Goal: Task Accomplishment & Management: Complete application form

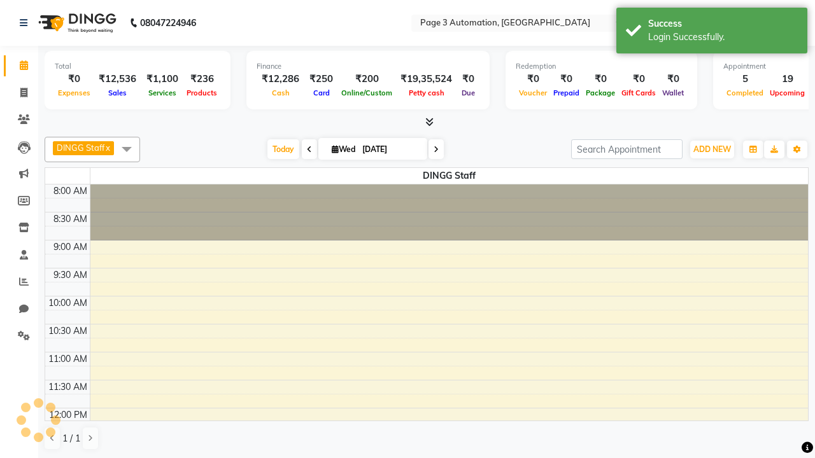
select select "en"
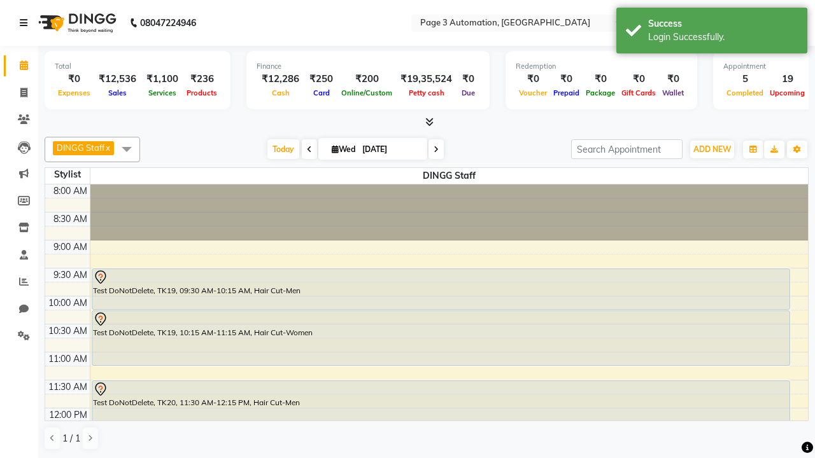
click at [26, 23] on icon at bounding box center [24, 22] width 8 height 9
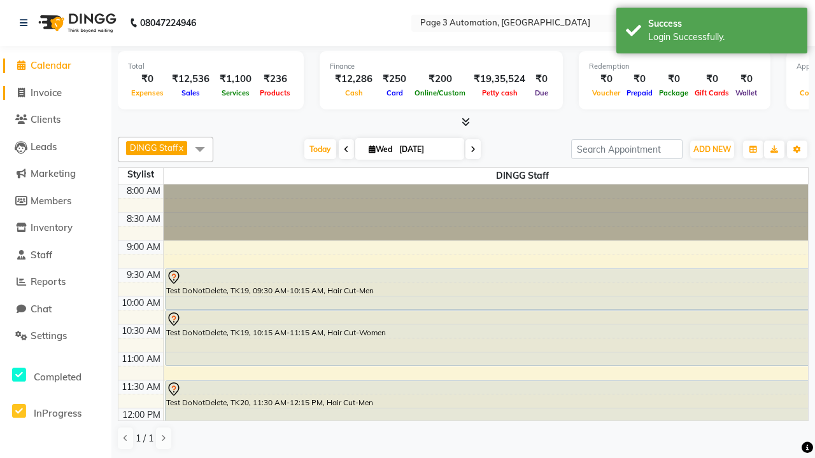
click at [55, 92] on span "Invoice" at bounding box center [46, 93] width 31 height 12
select select "service"
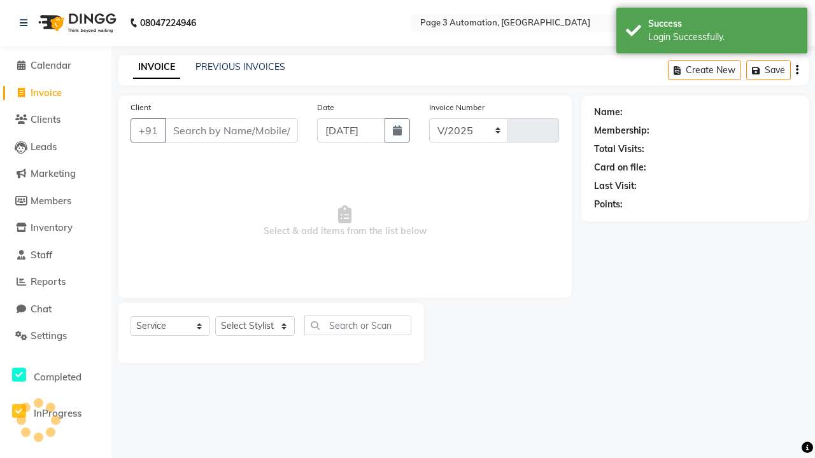
select select "2774"
type input "10051"
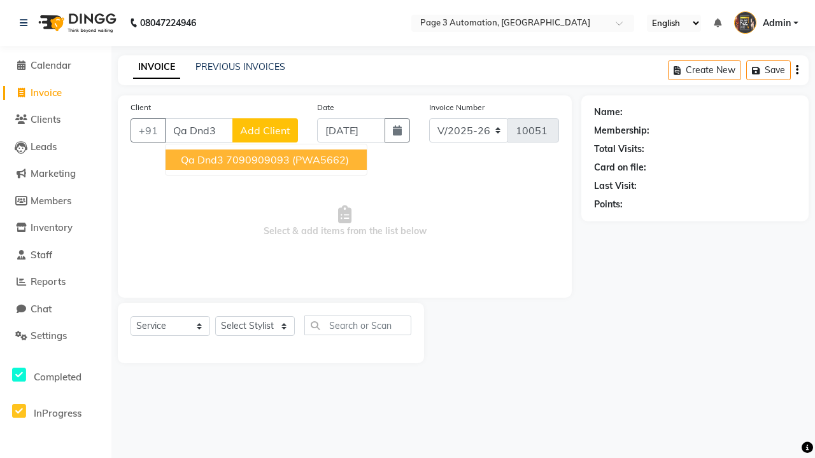
click at [267, 160] on ngb-highlight "7090909093" at bounding box center [258, 159] width 64 height 13
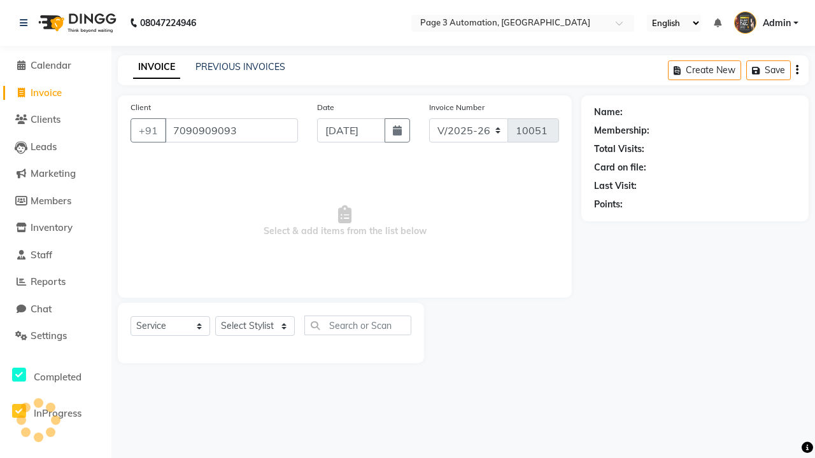
type input "7090909093"
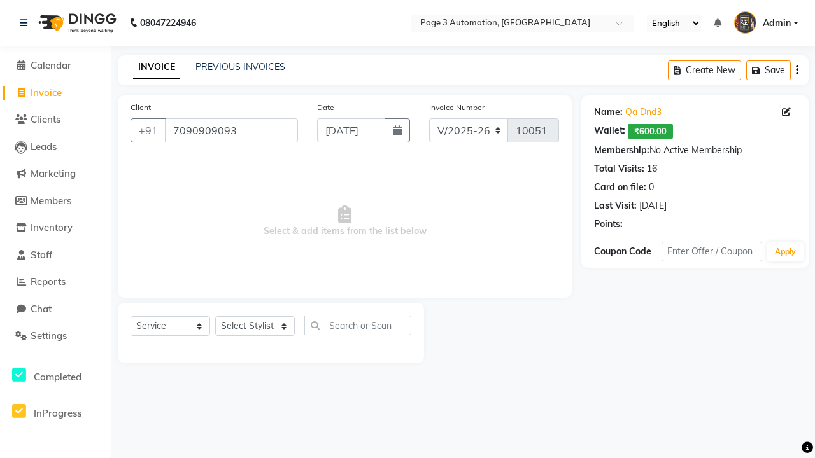
select select "77829"
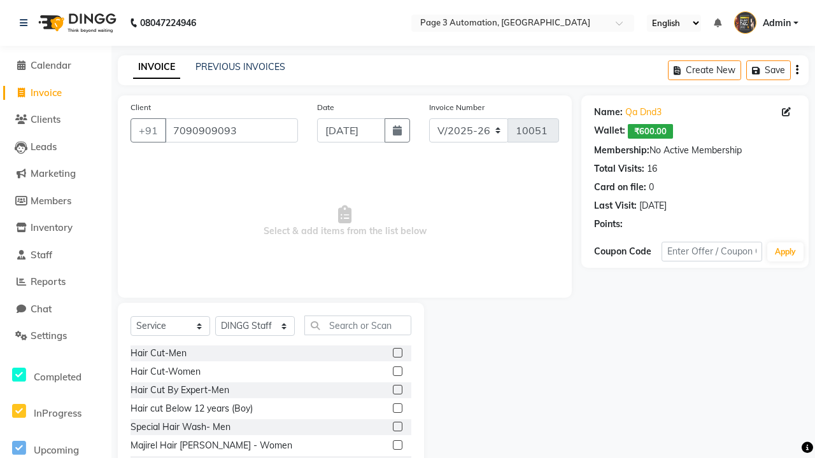
click at [397, 409] on label at bounding box center [398, 409] width 10 height 10
click at [397, 409] on input "checkbox" at bounding box center [397, 409] width 8 height 8
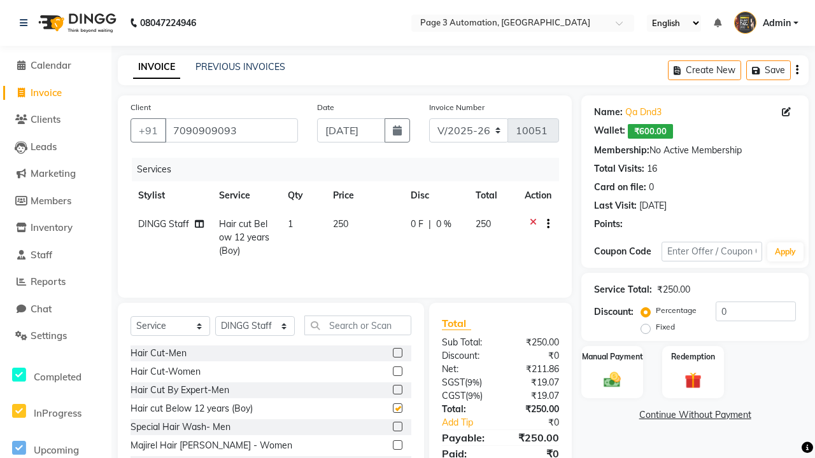
checkbox input "false"
click at [612, 357] on label "Manual Payment" at bounding box center [613, 356] width 64 height 12
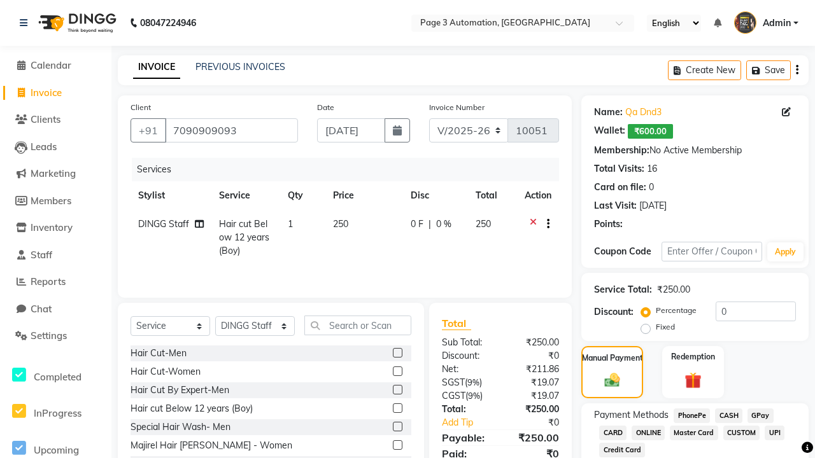
click at [728, 416] on span "CASH" at bounding box center [728, 416] width 27 height 15
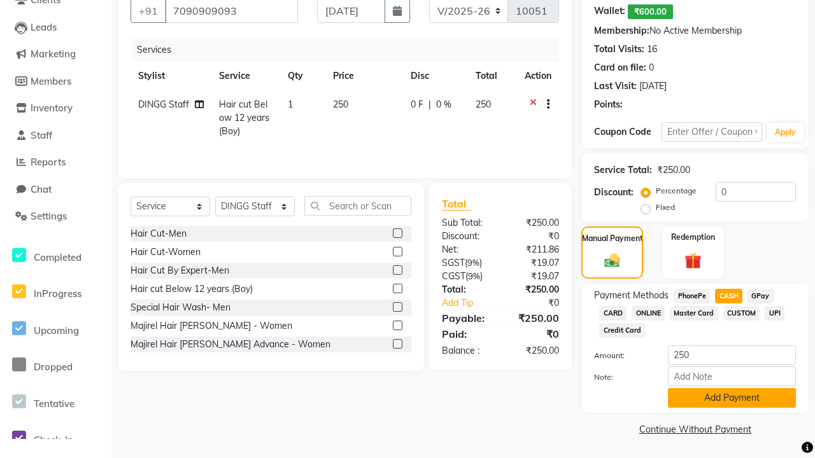
click at [732, 398] on button "Add Payment" at bounding box center [732, 398] width 128 height 20
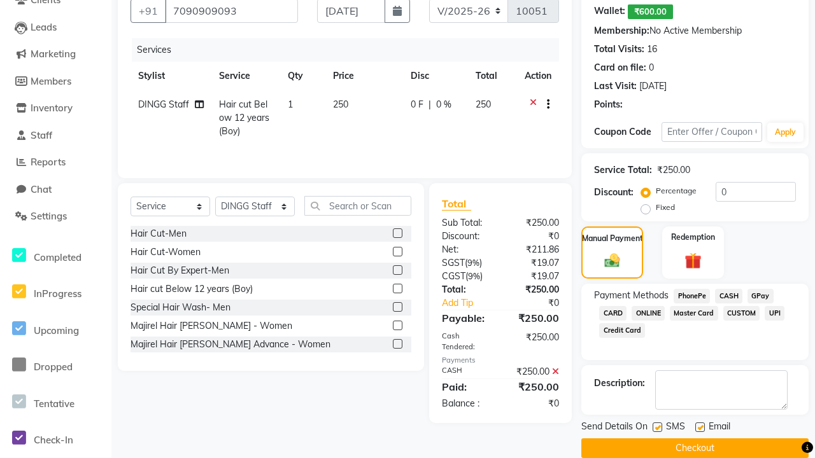
click at [657, 427] on label at bounding box center [658, 428] width 10 height 10
click at [657, 427] on input "checkbox" at bounding box center [657, 428] width 8 height 8
checkbox input "false"
click at [700, 427] on label at bounding box center [700, 428] width 10 height 10
click at [700, 427] on input "checkbox" at bounding box center [699, 428] width 8 height 8
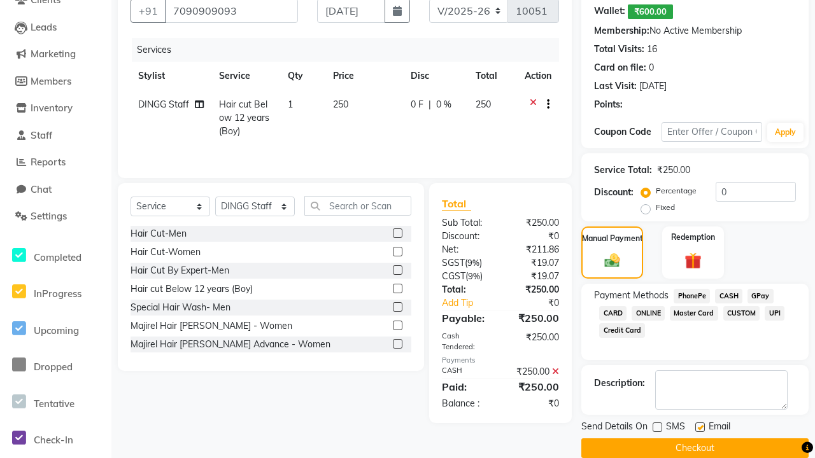
checkbox input "false"
click at [695, 448] on button "Checkout" at bounding box center [694, 449] width 227 height 20
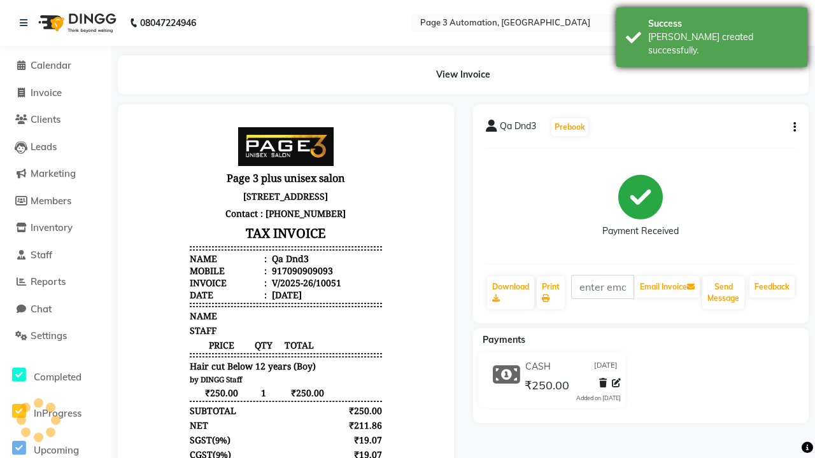
click at [712, 32] on div "[PERSON_NAME] created successfully." at bounding box center [723, 44] width 150 height 27
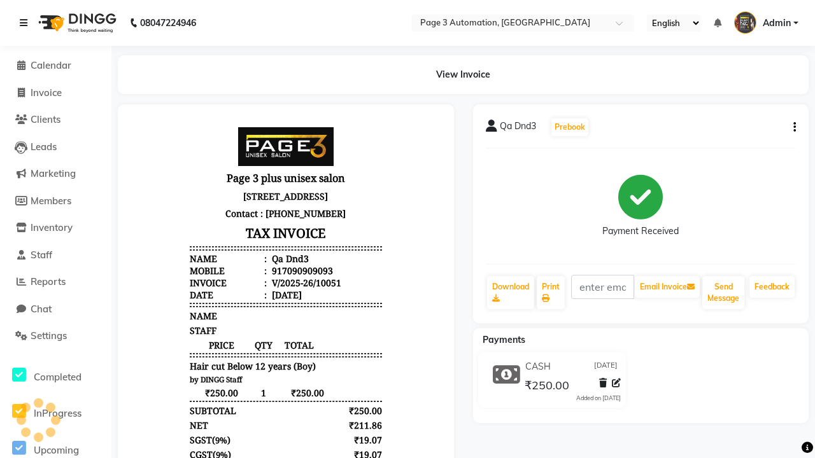
click at [26, 23] on icon at bounding box center [24, 22] width 8 height 9
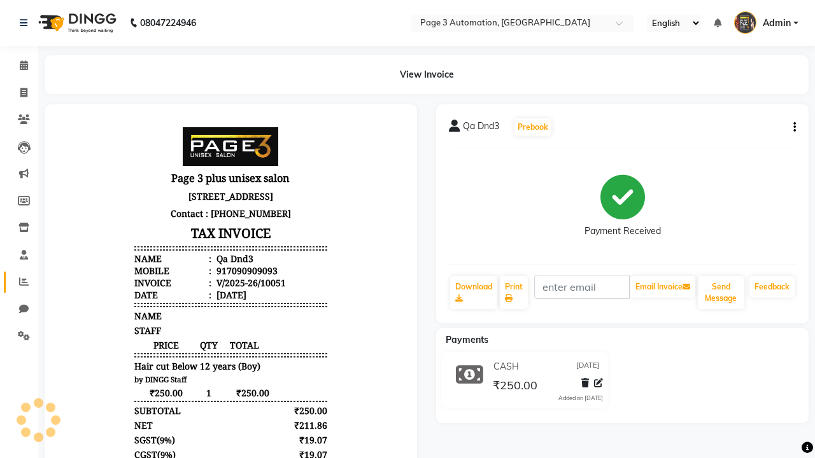
click at [19, 282] on icon at bounding box center [24, 282] width 10 height 10
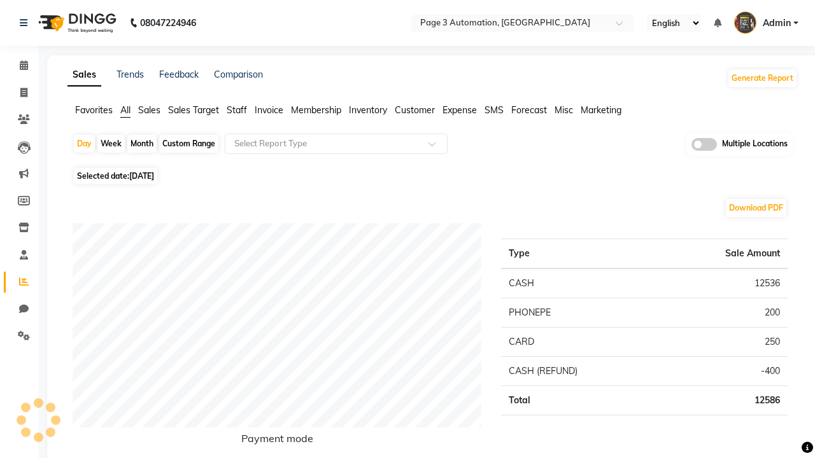
type input "Invoice"
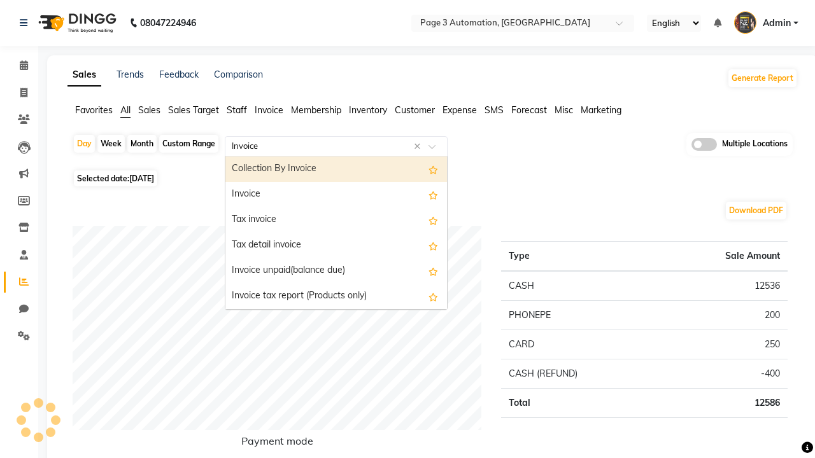
click at [336, 195] on div "Invoice" at bounding box center [336, 194] width 222 height 25
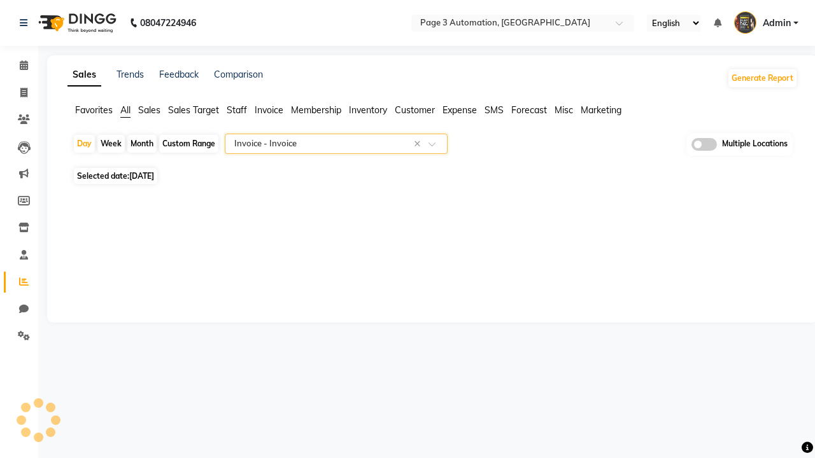
select select "full_report"
select select "csv"
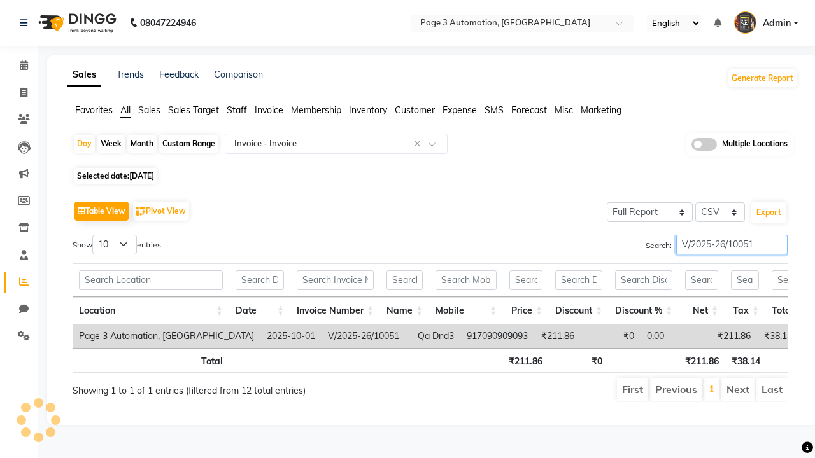
type input "V/2025-26/10051"
type input "Tax invoice"
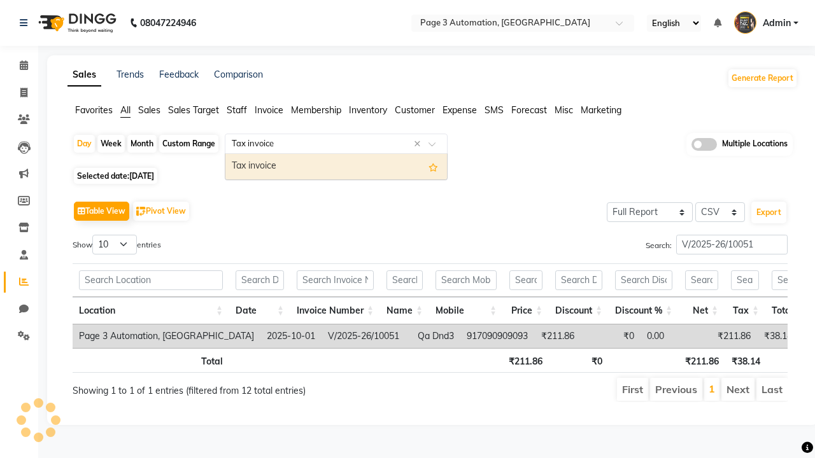
click at [336, 166] on div "Tax invoice" at bounding box center [336, 166] width 222 height 25
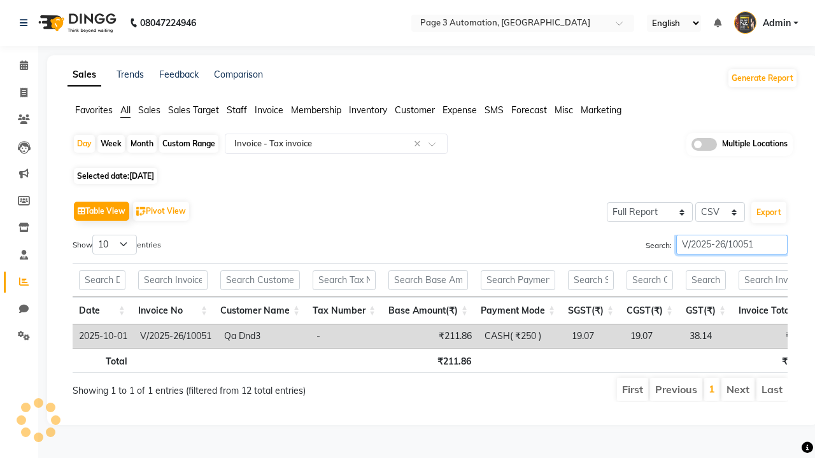
type input "V/2025-26/10051"
type input "Tax detail invoice"
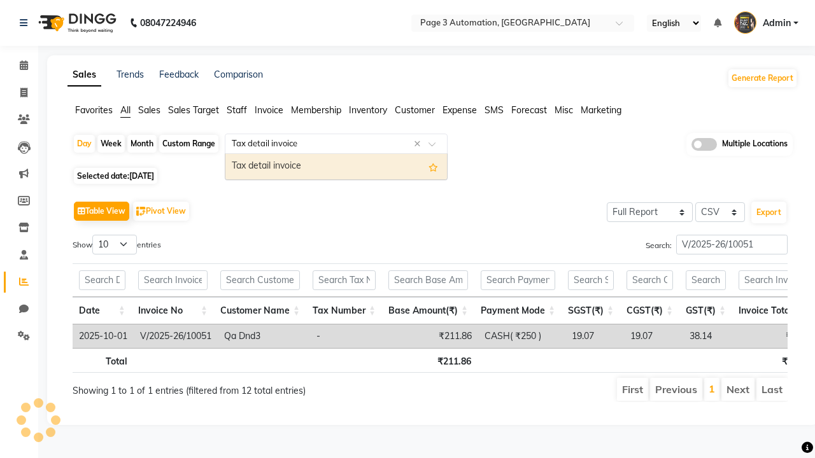
click at [336, 166] on div "Tax detail invoice" at bounding box center [336, 166] width 222 height 25
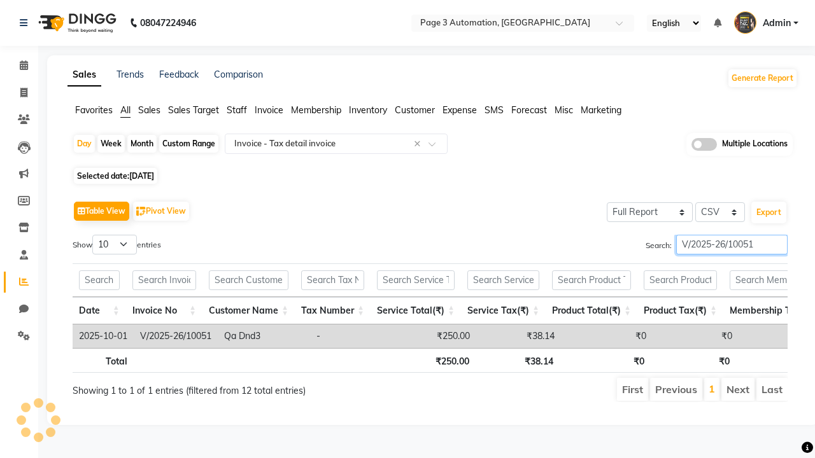
type input "V/2025-26/10051"
type input "Invoice Item wise"
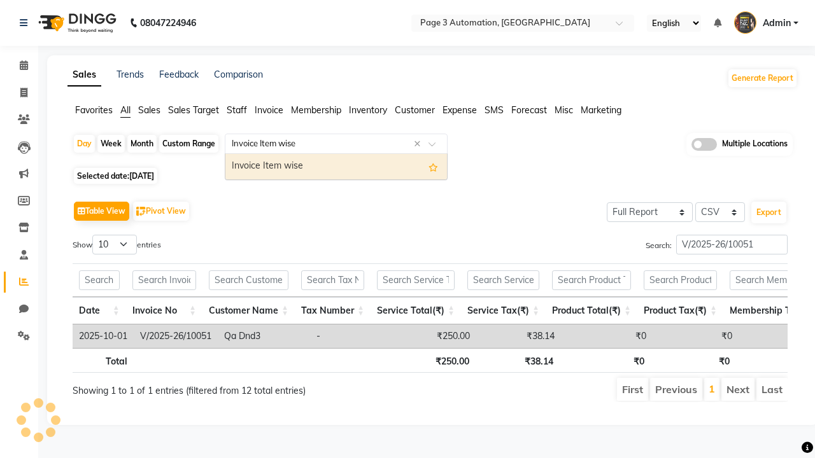
click at [336, 166] on div "Invoice Item wise" at bounding box center [336, 166] width 222 height 25
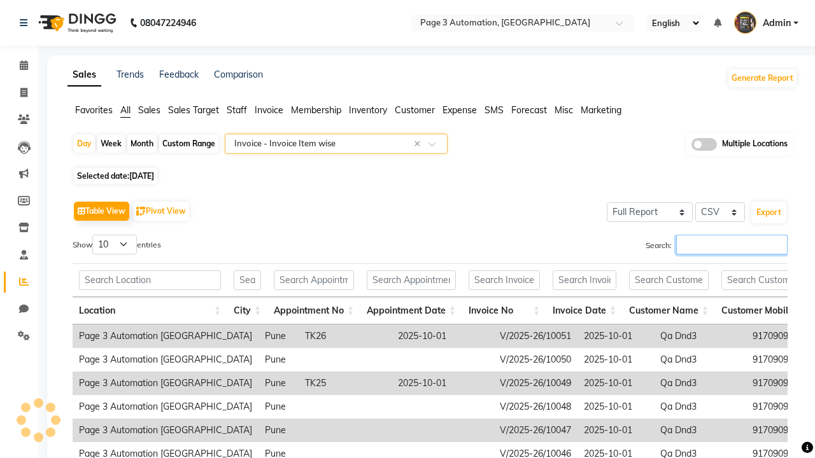
type input "V/2025-26/10051"
